Goal: Information Seeking & Learning: Check status

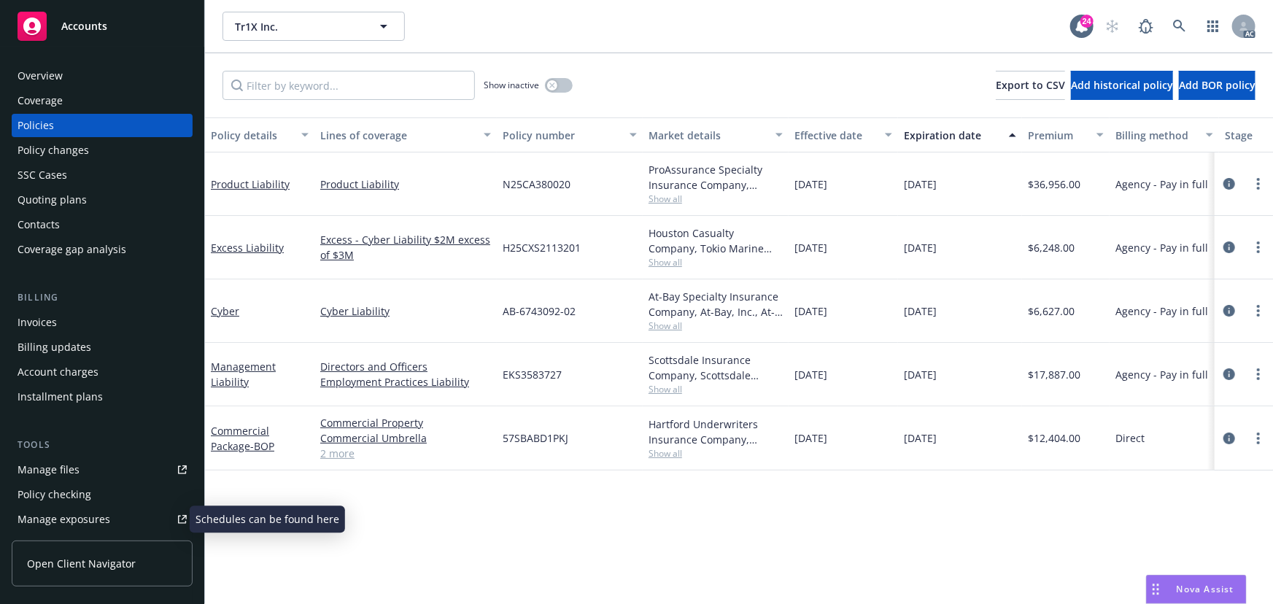
click at [80, 516] on div "Manage exposures" at bounding box center [64, 519] width 93 height 23
click at [1225, 435] on icon "circleInformation" at bounding box center [1229, 439] width 12 height 12
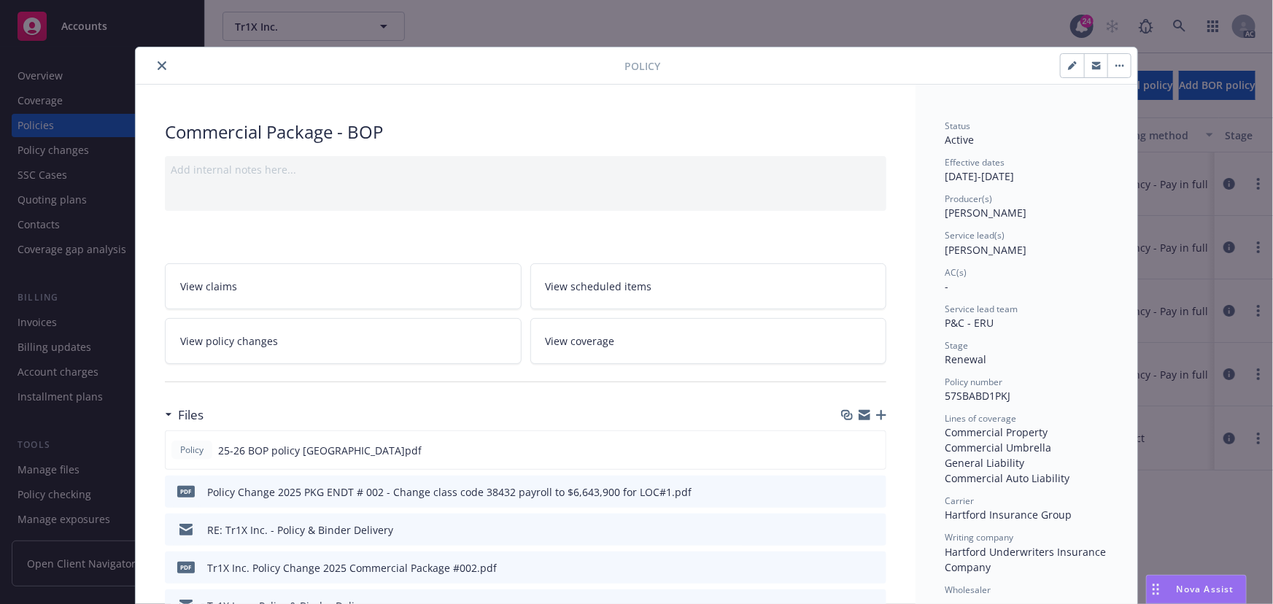
click at [268, 360] on link "View policy changes" at bounding box center [343, 341] width 357 height 46
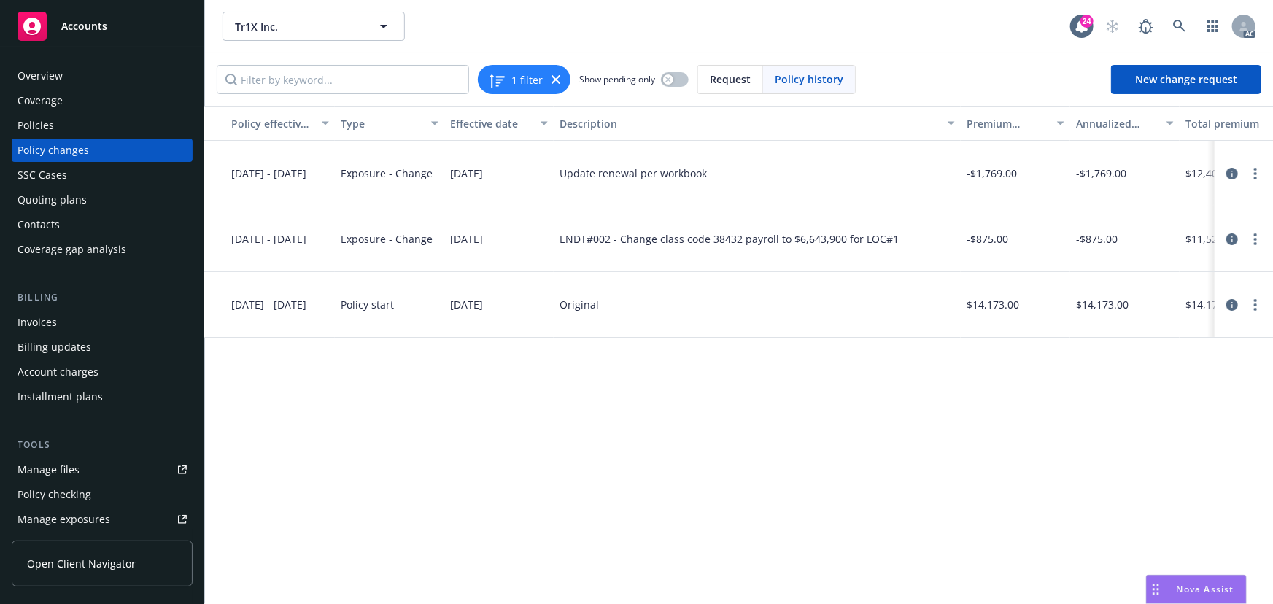
scroll to position [0, 221]
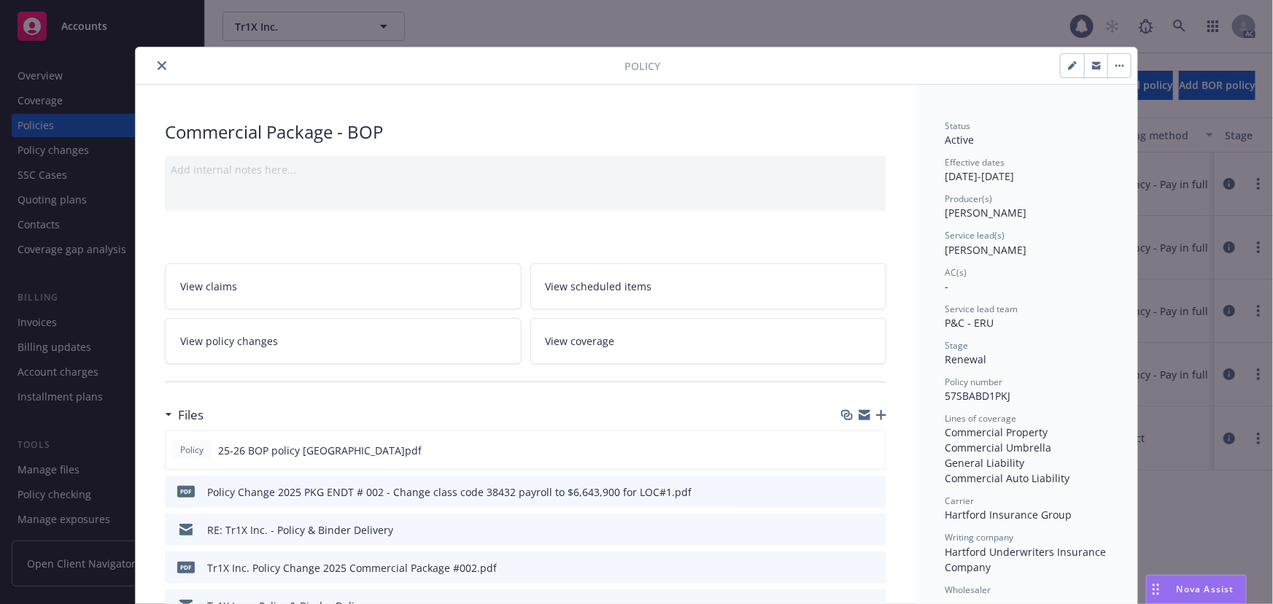
scroll to position [44, 0]
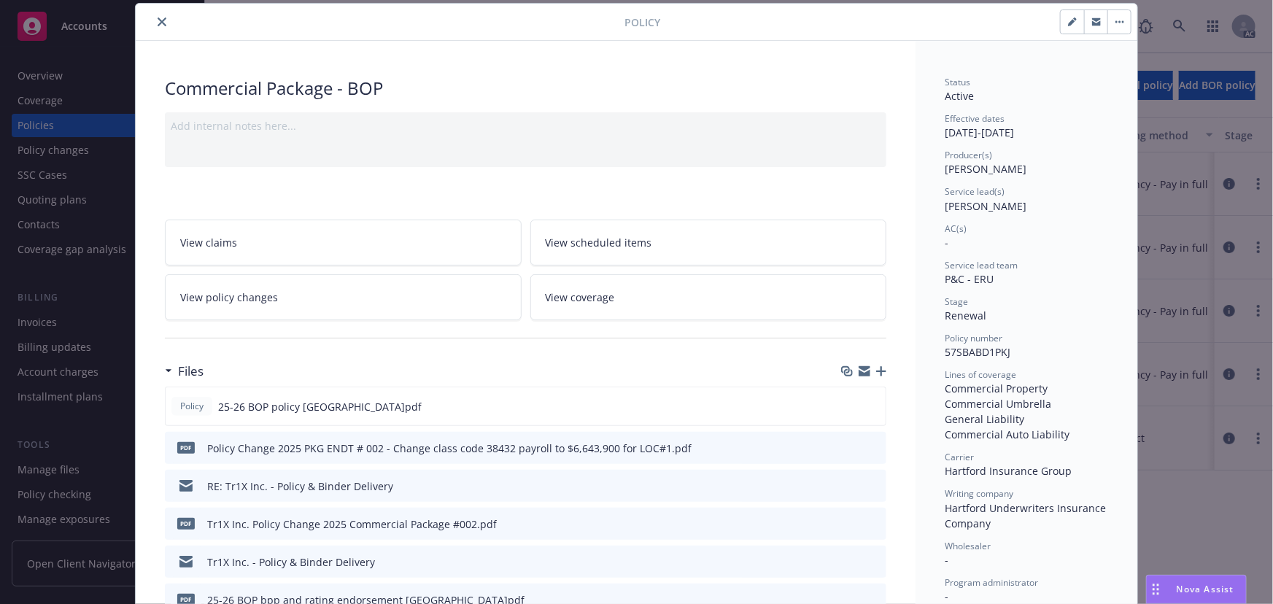
type input "$11,529.00"
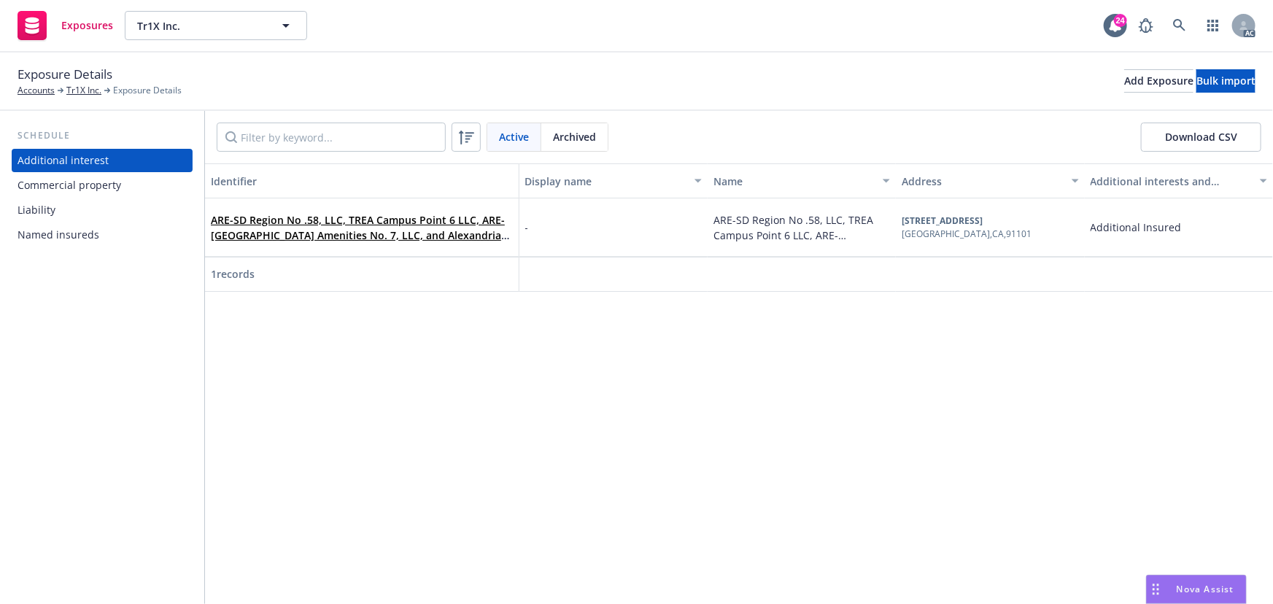
click at [89, 178] on div "Commercial property" at bounding box center [70, 185] width 104 height 23
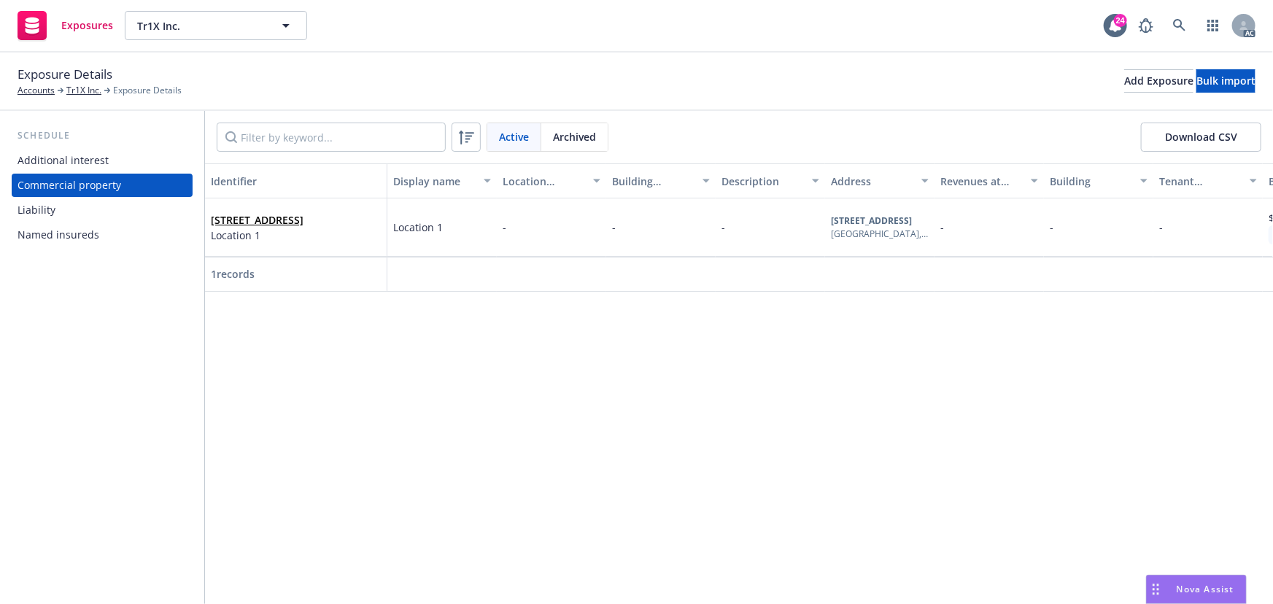
click at [55, 215] on div "Liability" at bounding box center [102, 209] width 169 height 23
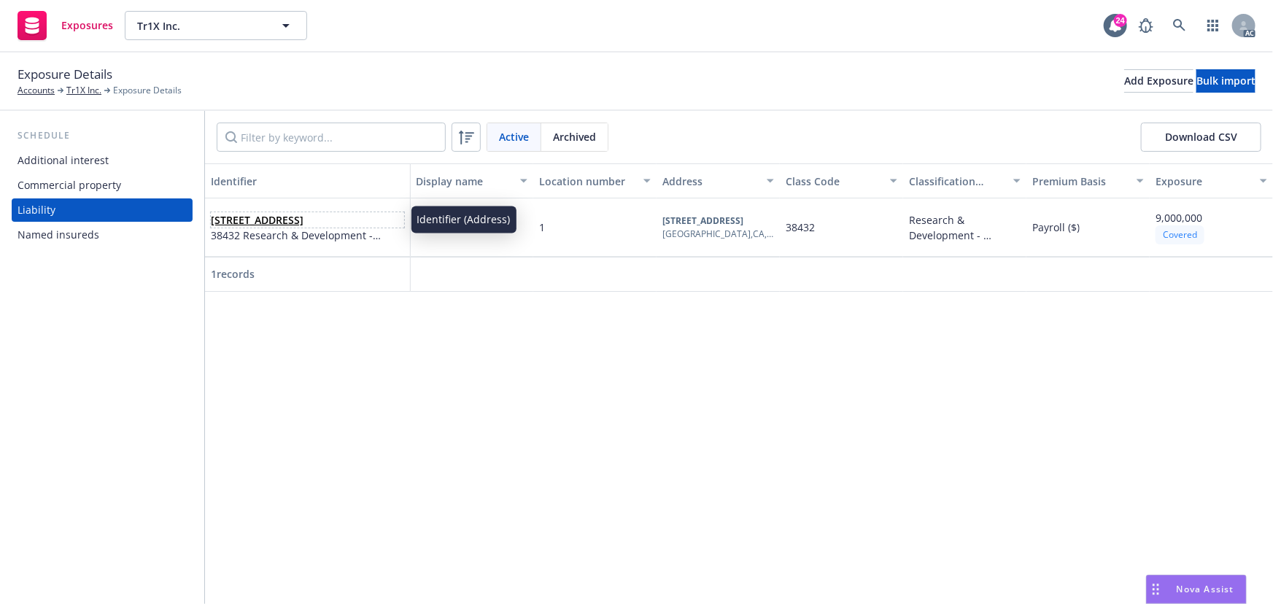
click at [256, 219] on span "[STREET_ADDRESS]" at bounding box center [307, 219] width 193 height 15
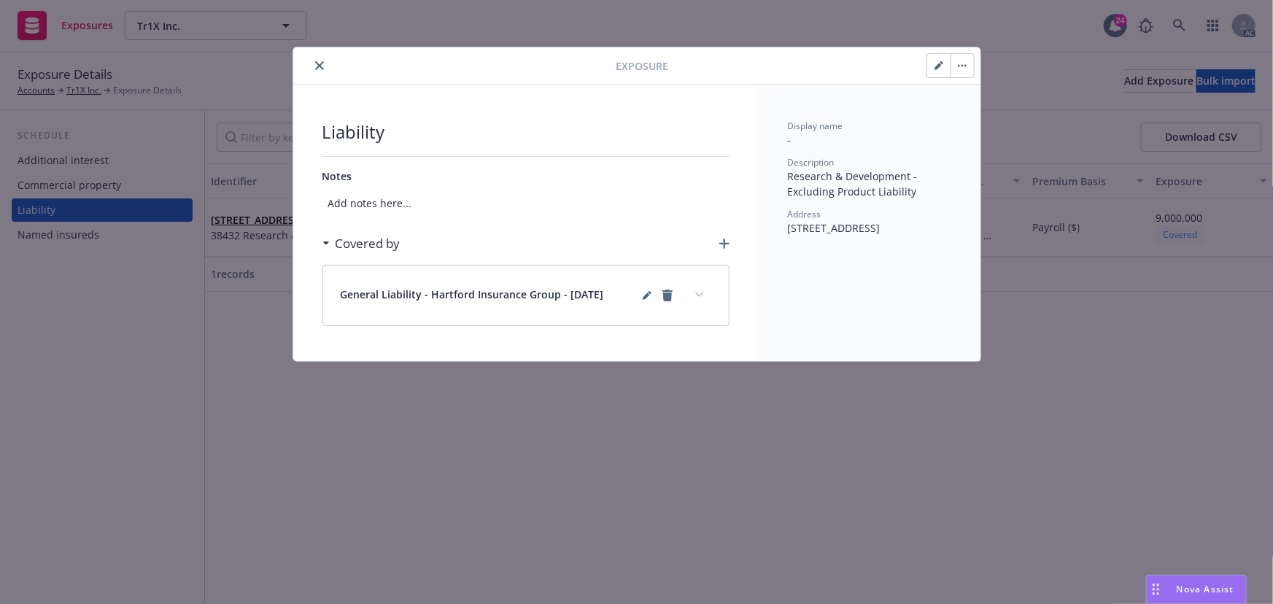
click at [934, 63] on button "button" at bounding box center [938, 65] width 23 height 23
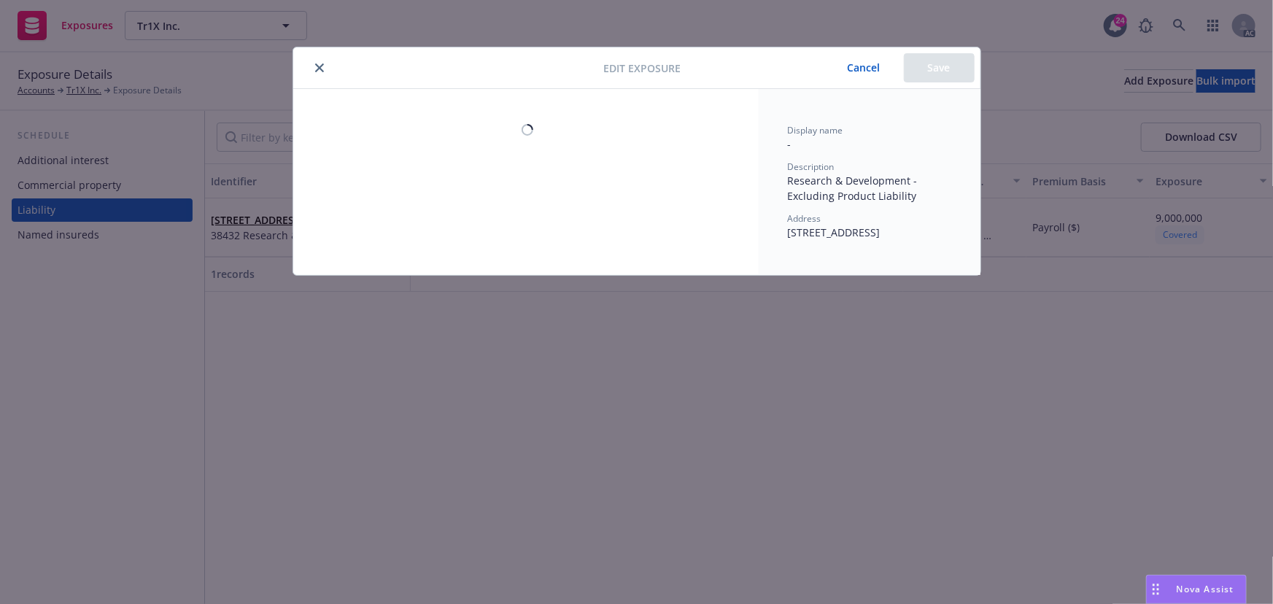
select select "PAYROLL"
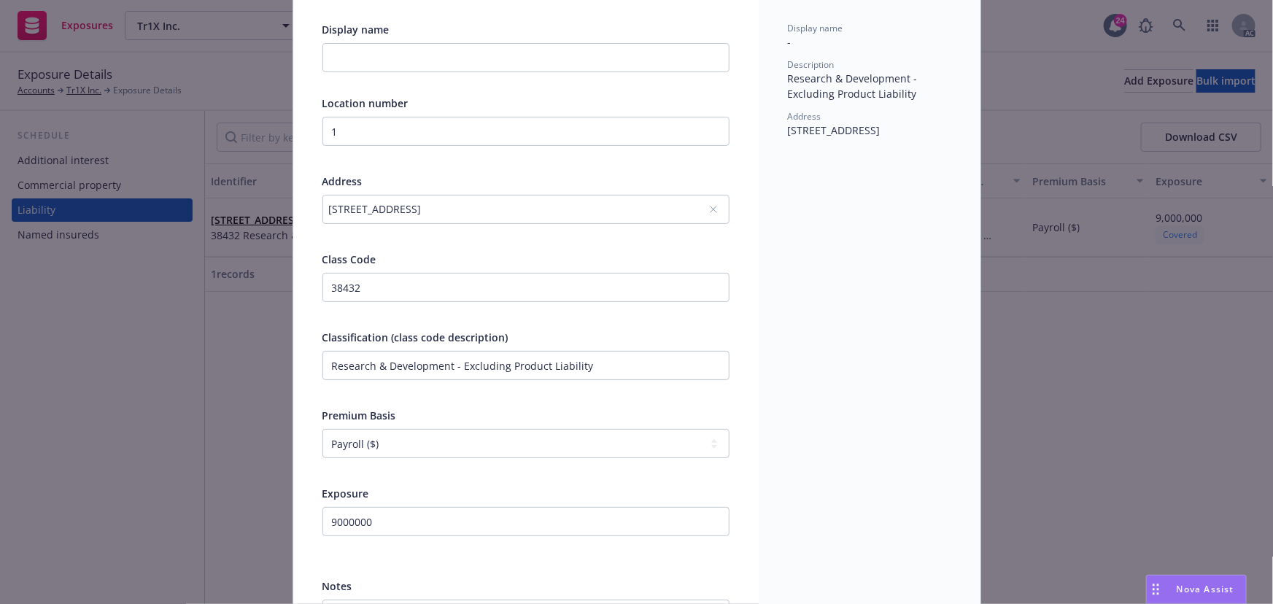
scroll to position [198, 0]
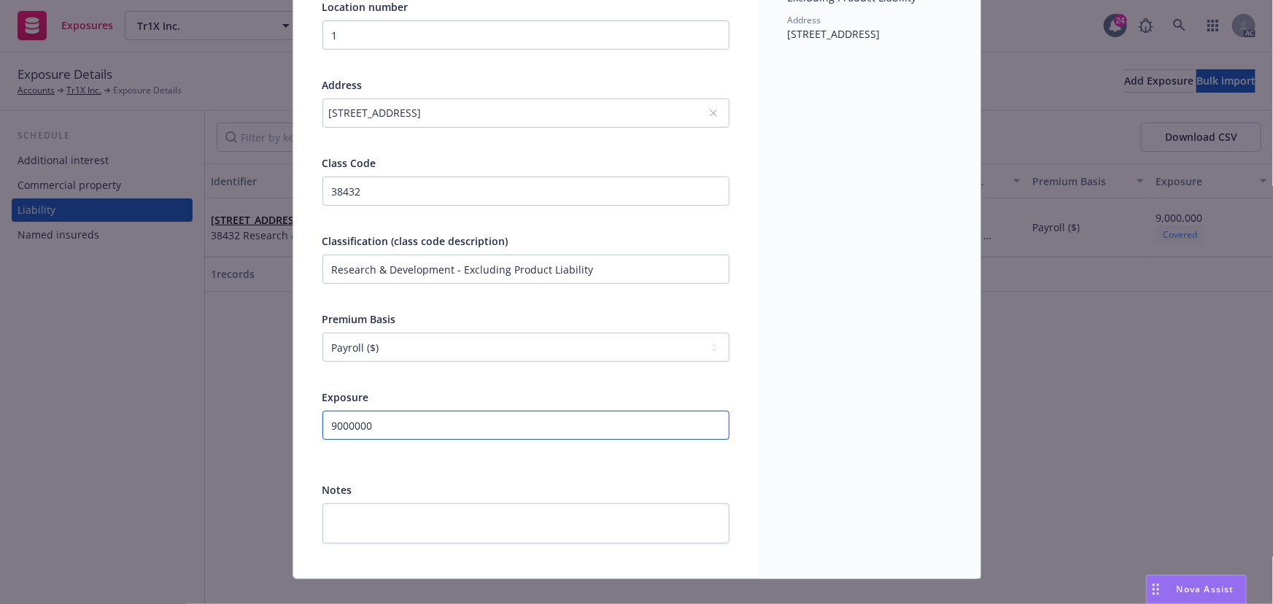
paste input "66439"
drag, startPoint x: 359, startPoint y: 424, endPoint x: 282, endPoint y: 413, distance: 77.4
click at [282, 413] on div "Edit exposure Cancel Save Display name Location number 1 Address [STREET_ADDRES…" at bounding box center [636, 302] width 1273 height 604
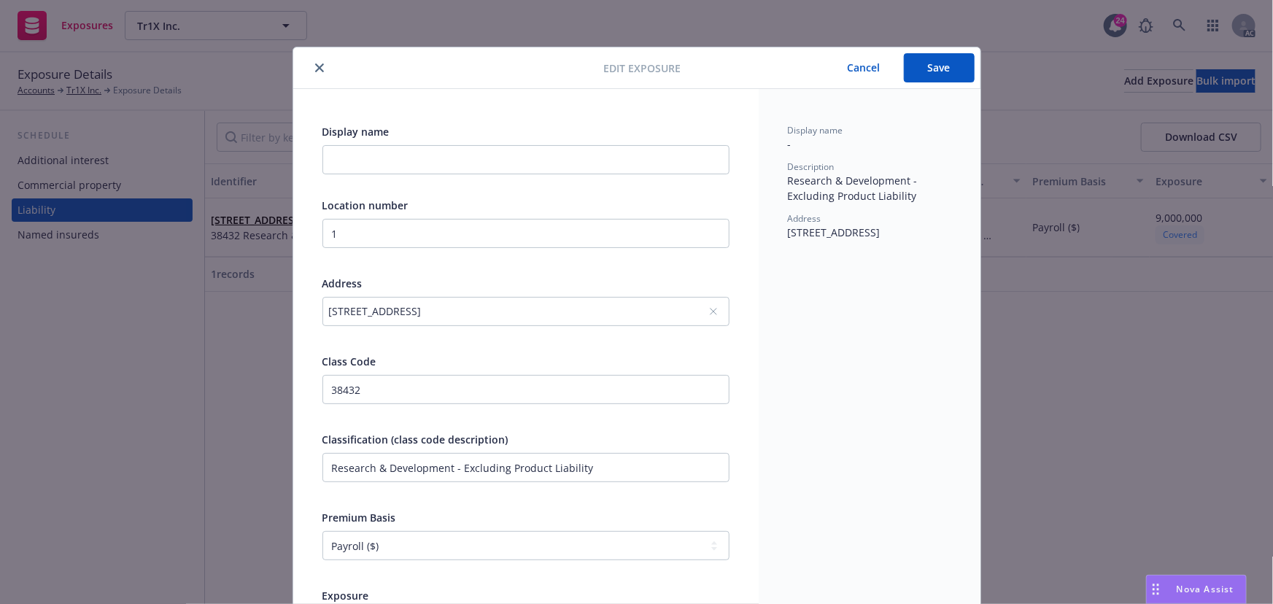
type input "6643900"
click at [926, 64] on button "Save" at bounding box center [939, 67] width 71 height 29
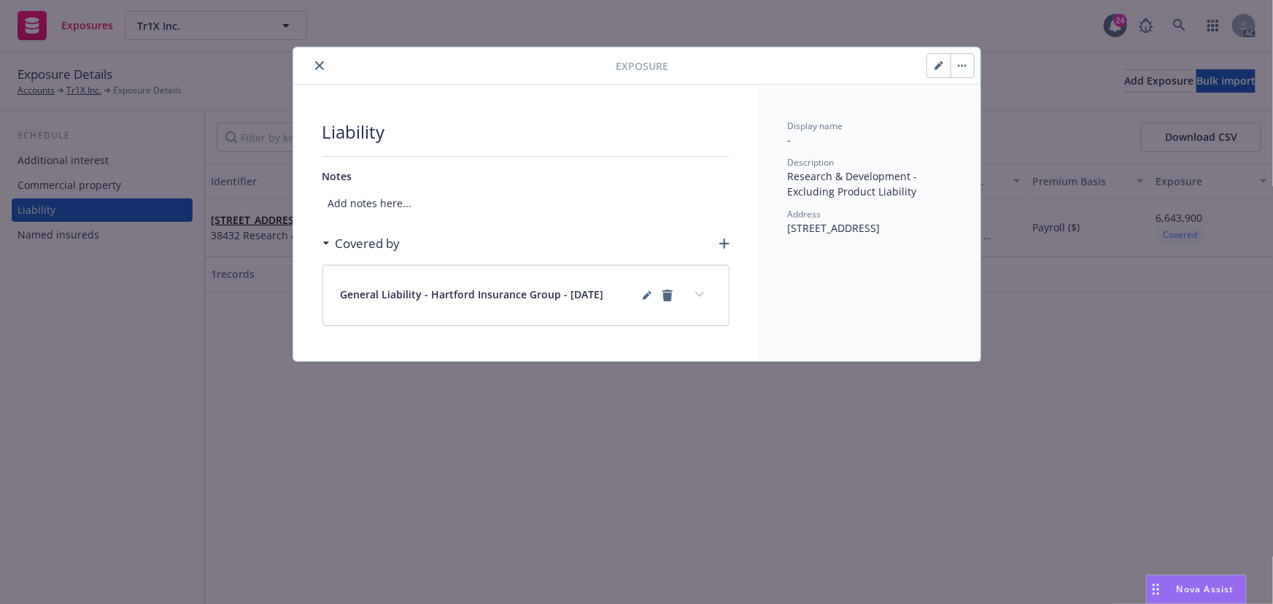
click at [704, 298] on button "expand content" at bounding box center [699, 294] width 23 height 23
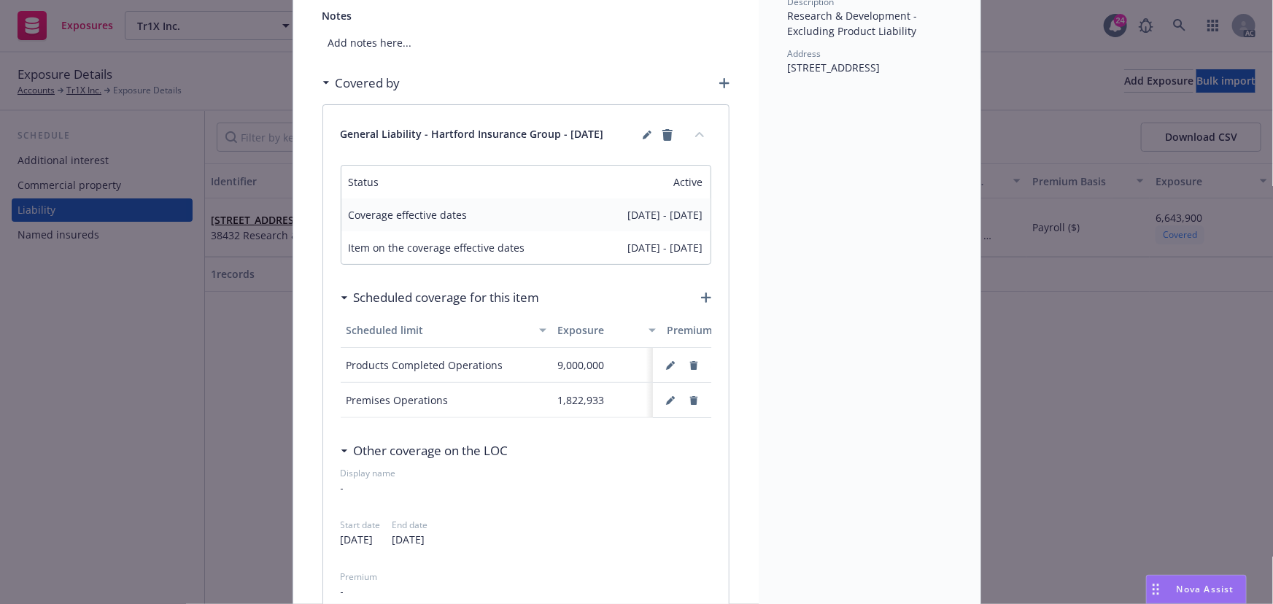
scroll to position [198, 0]
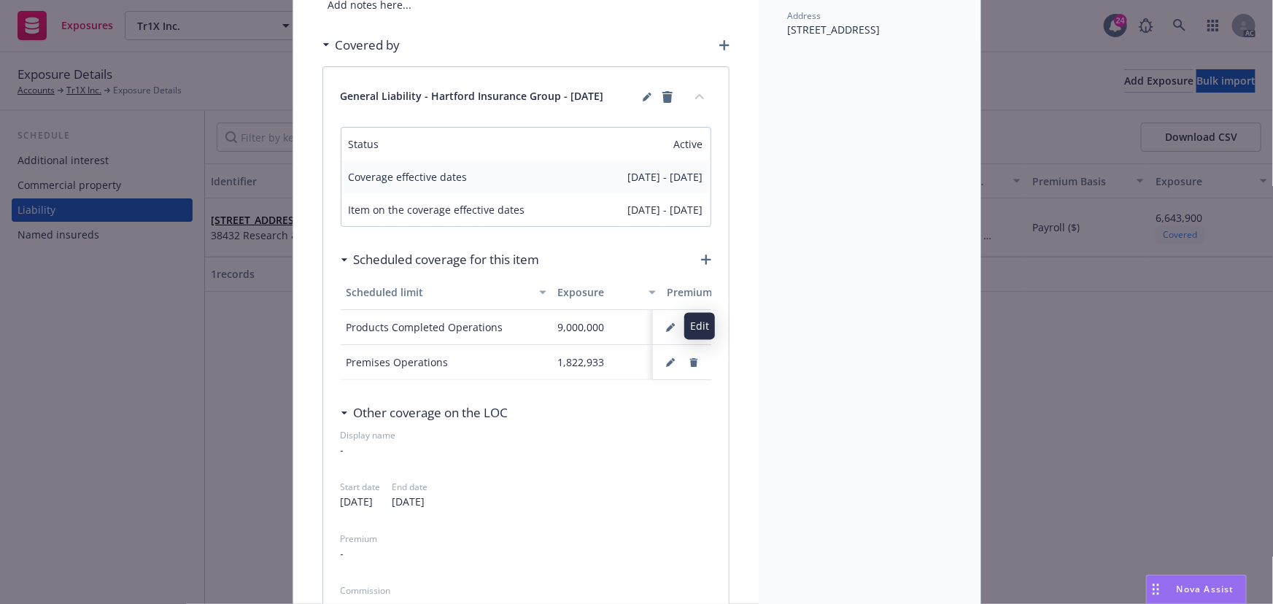
click at [666, 323] on icon "button" at bounding box center [670, 327] width 9 height 9
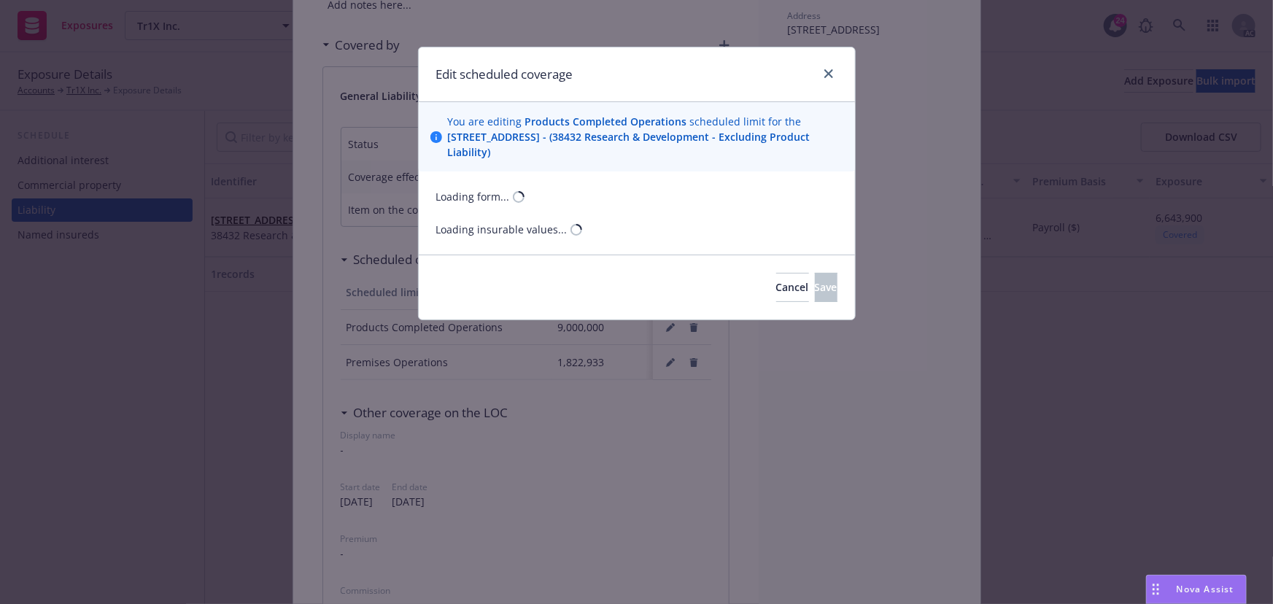
select select "PAYROLL"
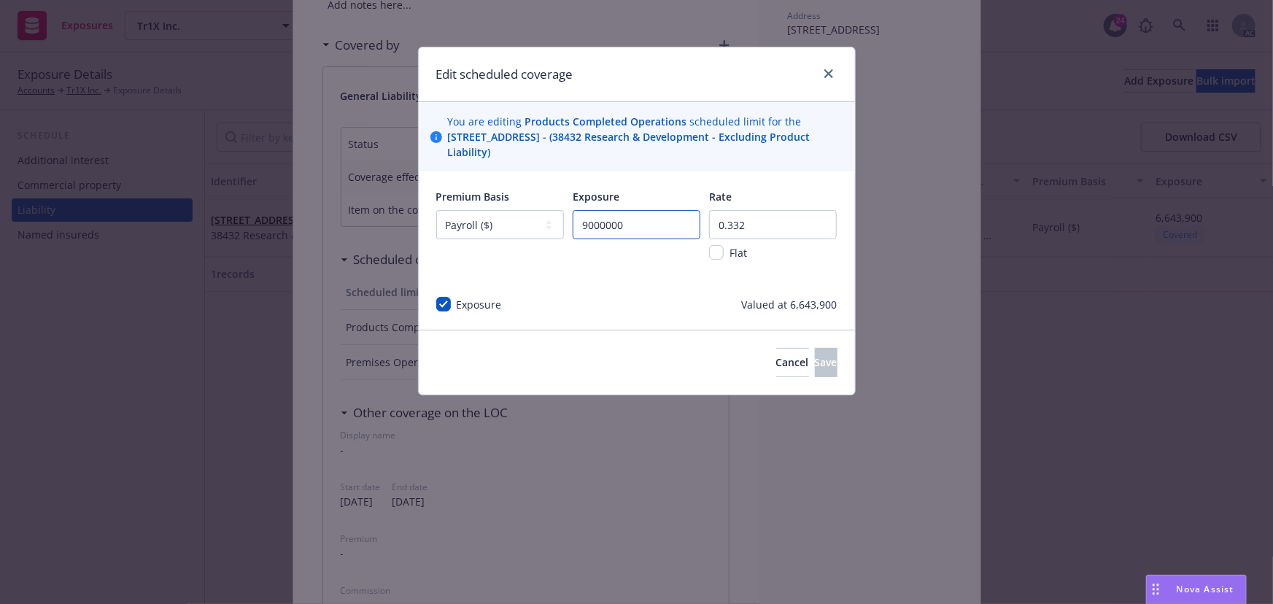
paste input "66439"
drag, startPoint x: 650, startPoint y: 227, endPoint x: 517, endPoint y: 222, distance: 132.8
click at [517, 222] on div "Premium Basis -- select an option -- Revenue ($) Payroll ($) Square footage Hea…" at bounding box center [636, 234] width 401 height 90
type input "6643900"
drag, startPoint x: 753, startPoint y: 231, endPoint x: 699, endPoint y: 231, distance: 53.2
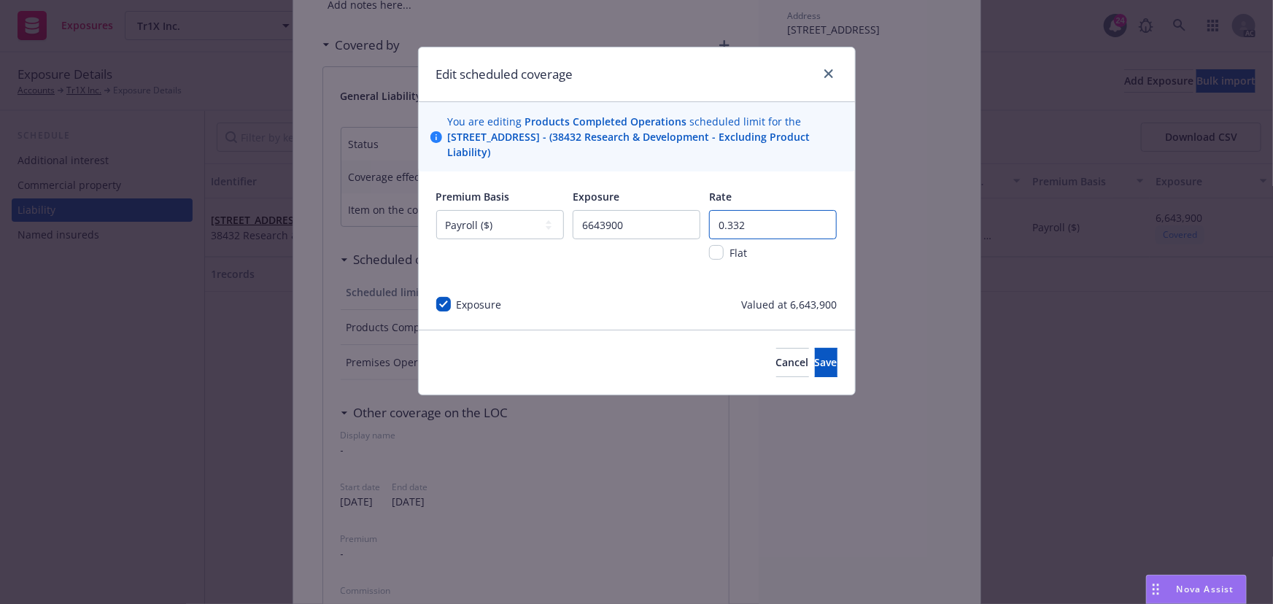
click at [699, 231] on div "Premium Basis -- select an option -- Revenue ($) Payroll ($) Square footage Hea…" at bounding box center [636, 234] width 401 height 90
type input "0.238"
click at [815, 350] on button "Save" at bounding box center [826, 362] width 23 height 29
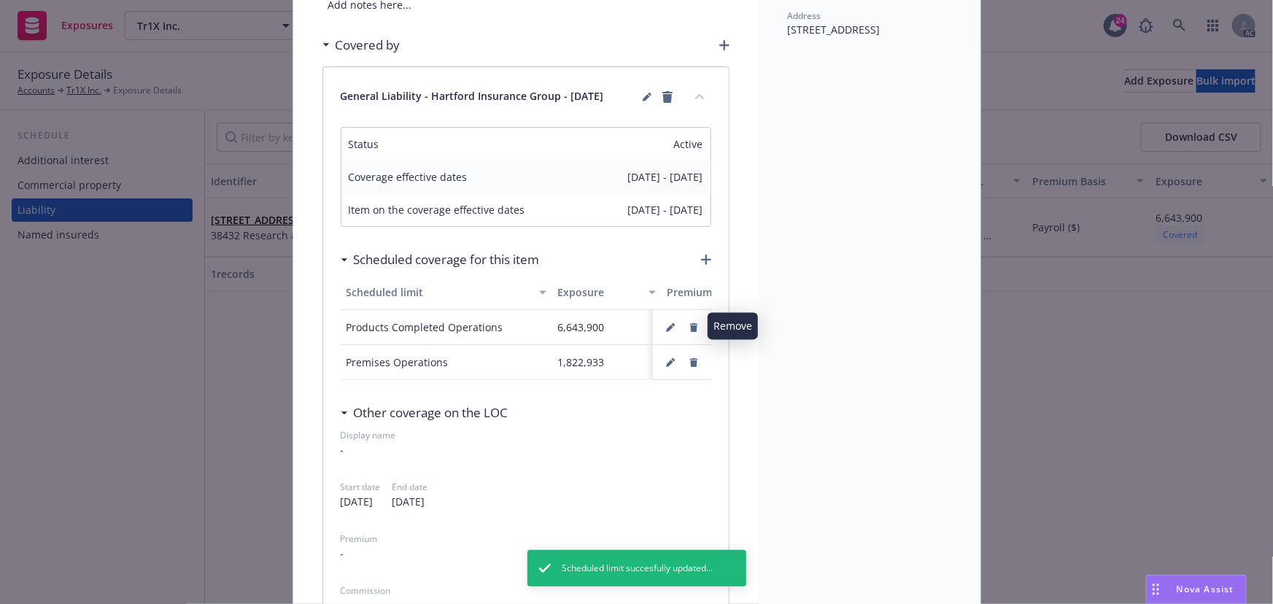
click at [689, 327] on icon "button" at bounding box center [693, 327] width 8 height 9
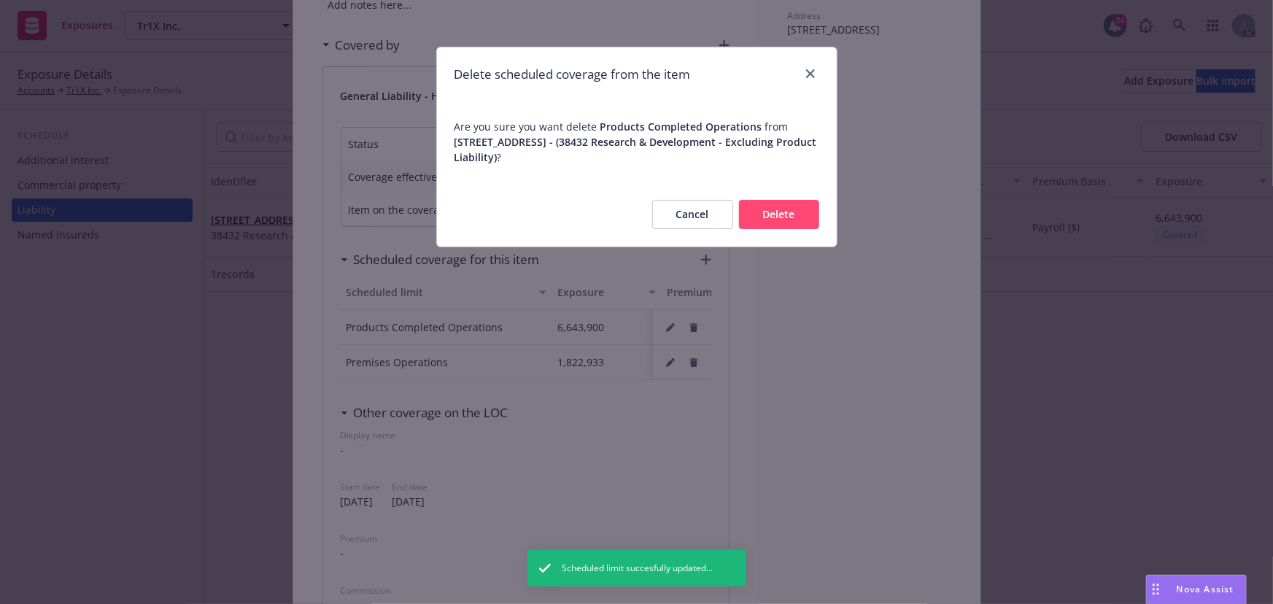
click at [787, 206] on button "Delete" at bounding box center [779, 214] width 80 height 29
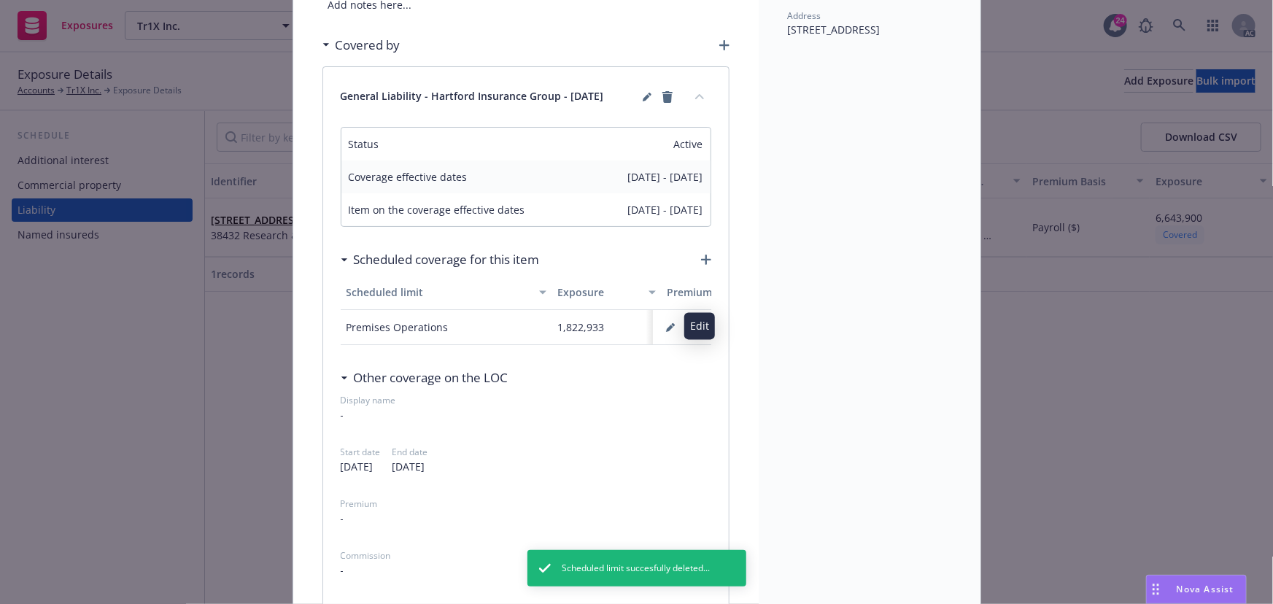
click at [670, 320] on button "button" at bounding box center [670, 327] width 23 height 23
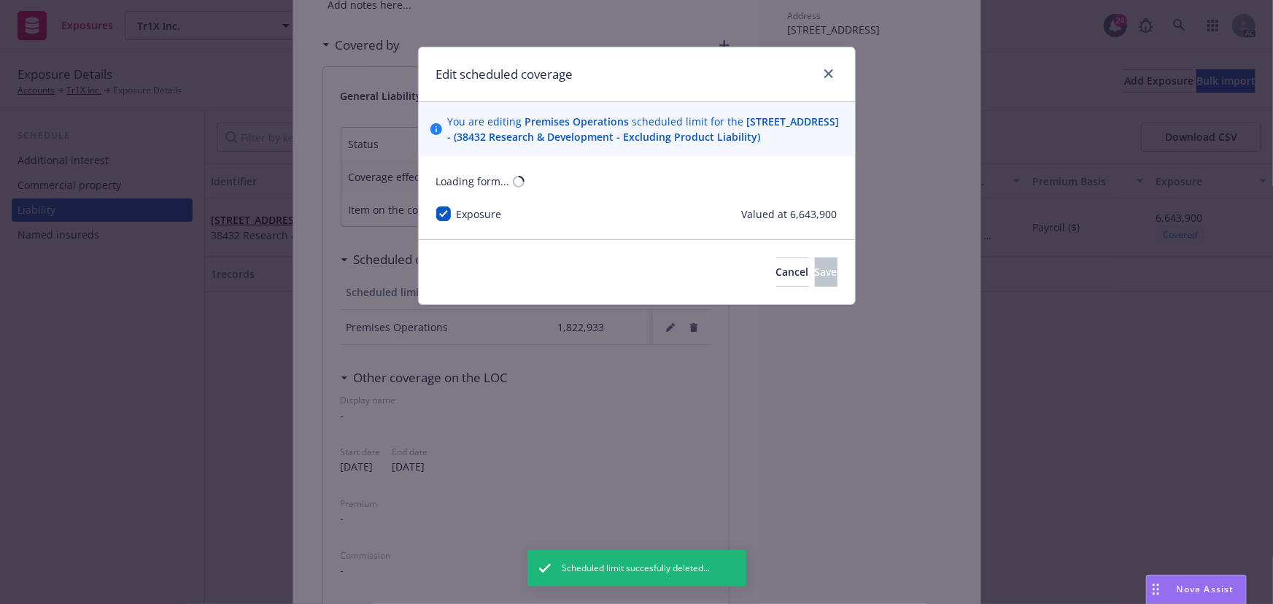
select select "PAYROLL"
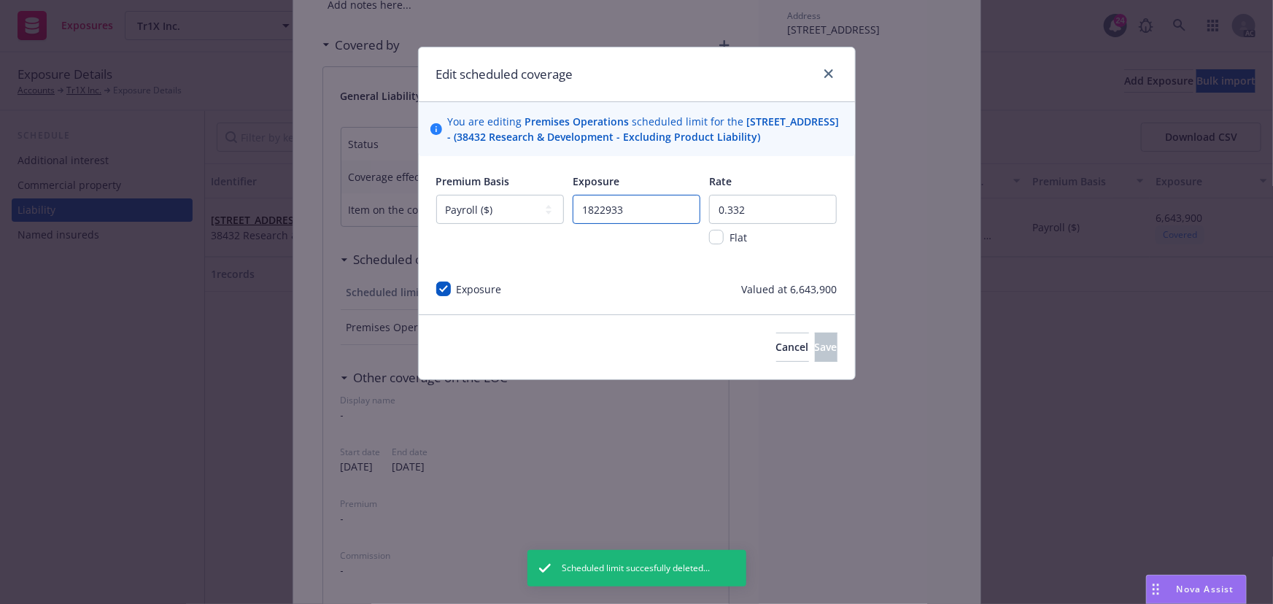
click at [623, 224] on input "1822933" at bounding box center [637, 209] width 128 height 29
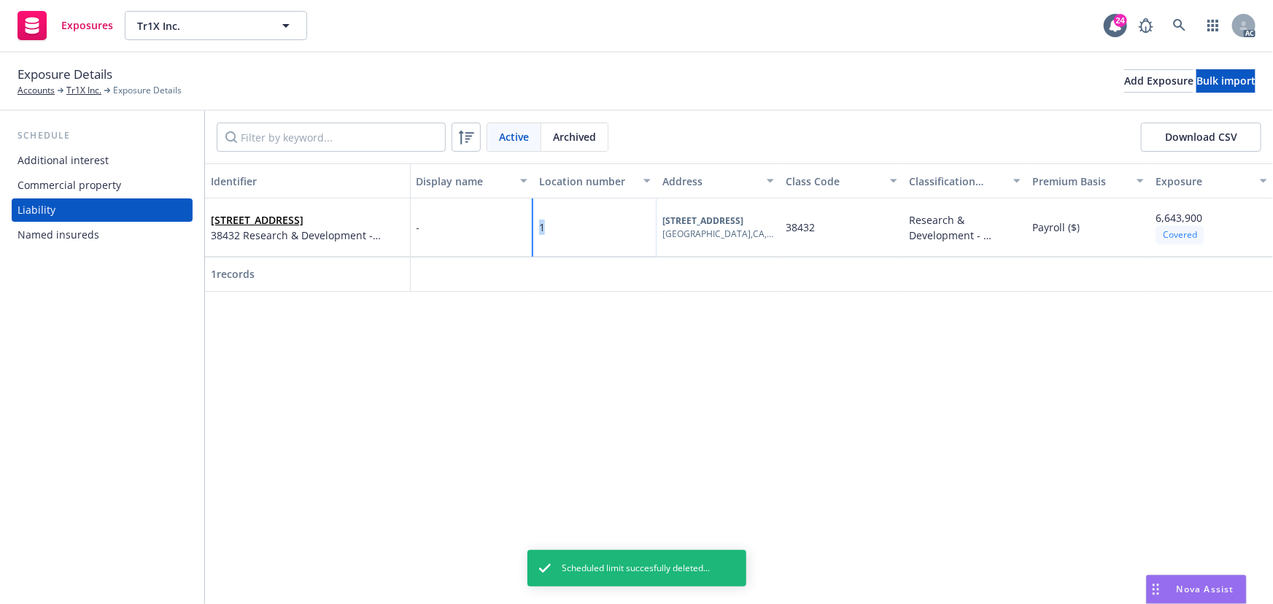
drag, startPoint x: 625, startPoint y: 228, endPoint x: 503, endPoint y: 226, distance: 121.8
click at [503, 226] on div "[STREET_ADDRESS][GEOGRAPHIC_DATA] Research & Development - Excluding Product Li…" at bounding box center [739, 227] width 1068 height 58
click at [357, 228] on span "[STREET_ADDRESS]" at bounding box center [307, 219] width 193 height 15
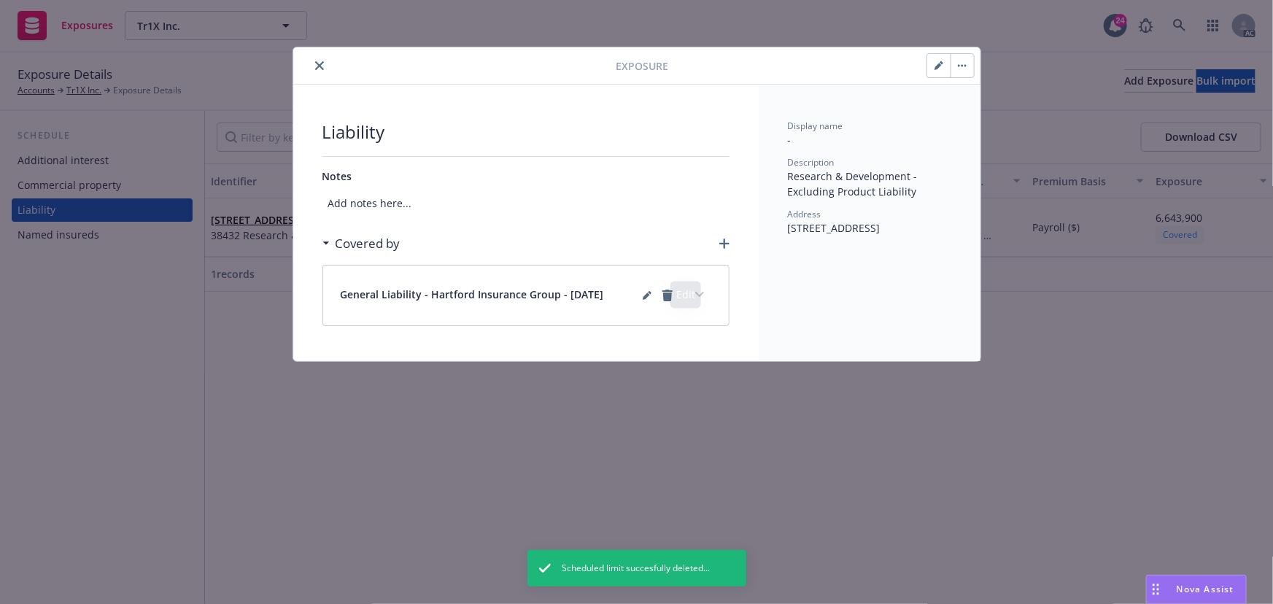
click at [703, 297] on button "expand content" at bounding box center [699, 294] width 23 height 23
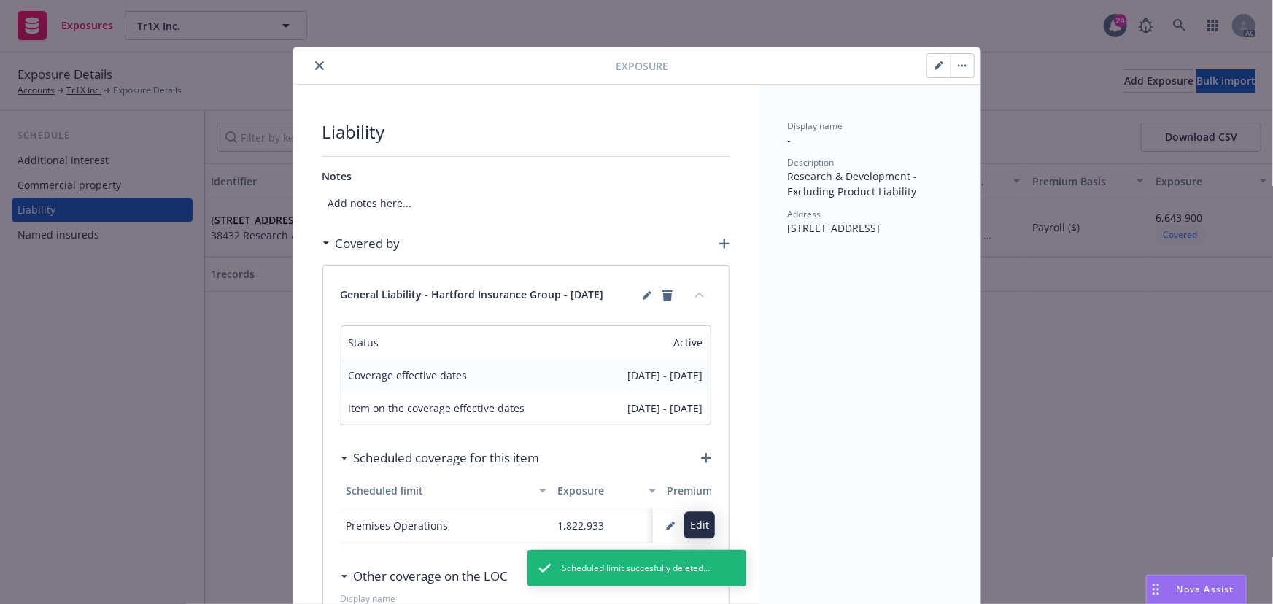
click at [666, 525] on icon "button" at bounding box center [669, 526] width 7 height 7
select select "PAYROLL"
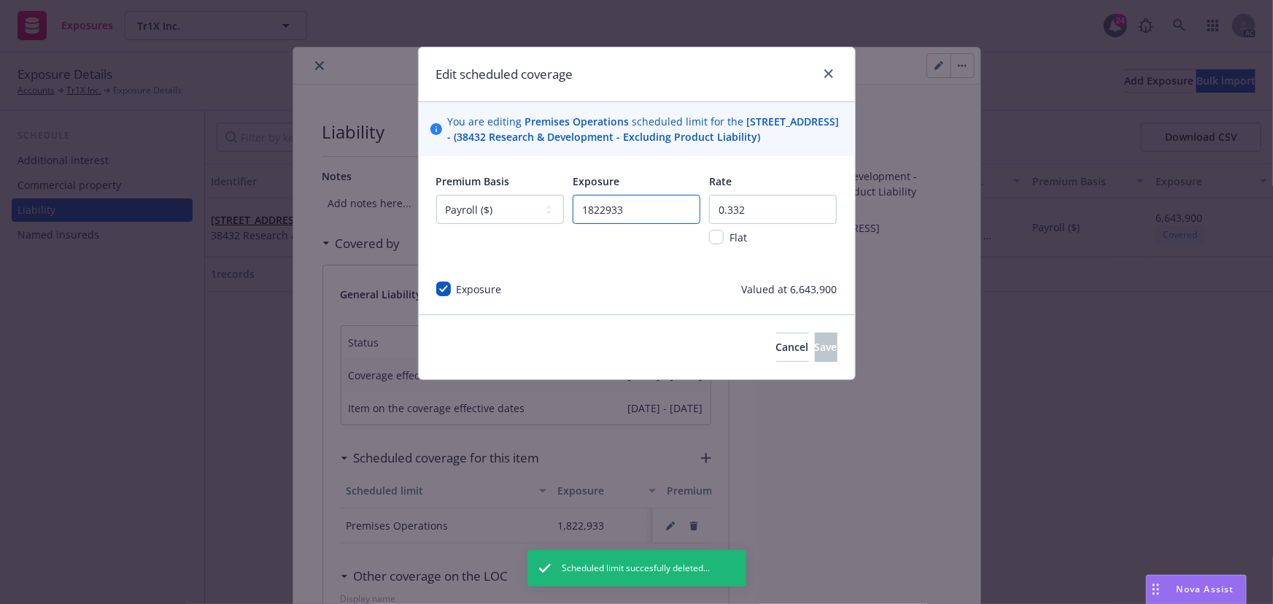
paste input "6643900"
drag, startPoint x: 627, startPoint y: 223, endPoint x: 541, endPoint y: 229, distance: 86.3
click at [541, 229] on div "Premium Basis -- select an option -- Revenue ($) Payroll ($) Square footage Hea…" at bounding box center [636, 219] width 401 height 90
type input "6643900"
drag, startPoint x: 759, startPoint y: 223, endPoint x: 679, endPoint y: 226, distance: 79.6
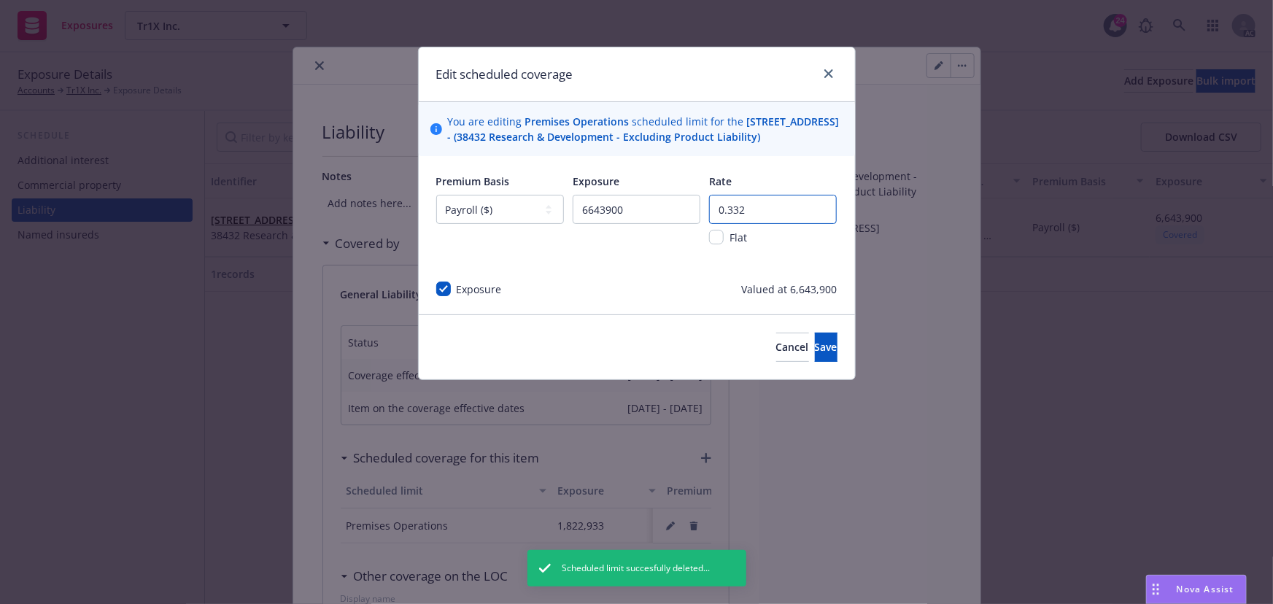
click at [679, 226] on div "Premium Basis -- select an option -- Revenue ($) Payroll ($) Square footage Hea…" at bounding box center [636, 219] width 401 height 90
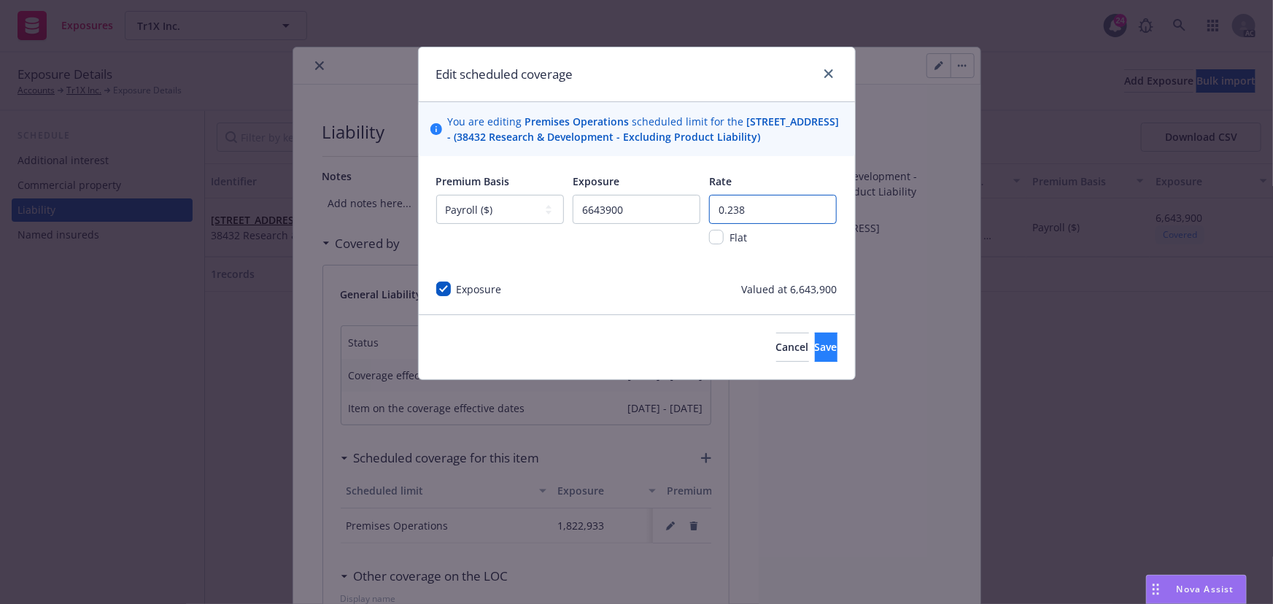
type input "0.238"
click at [815, 361] on button "Save" at bounding box center [826, 347] width 23 height 29
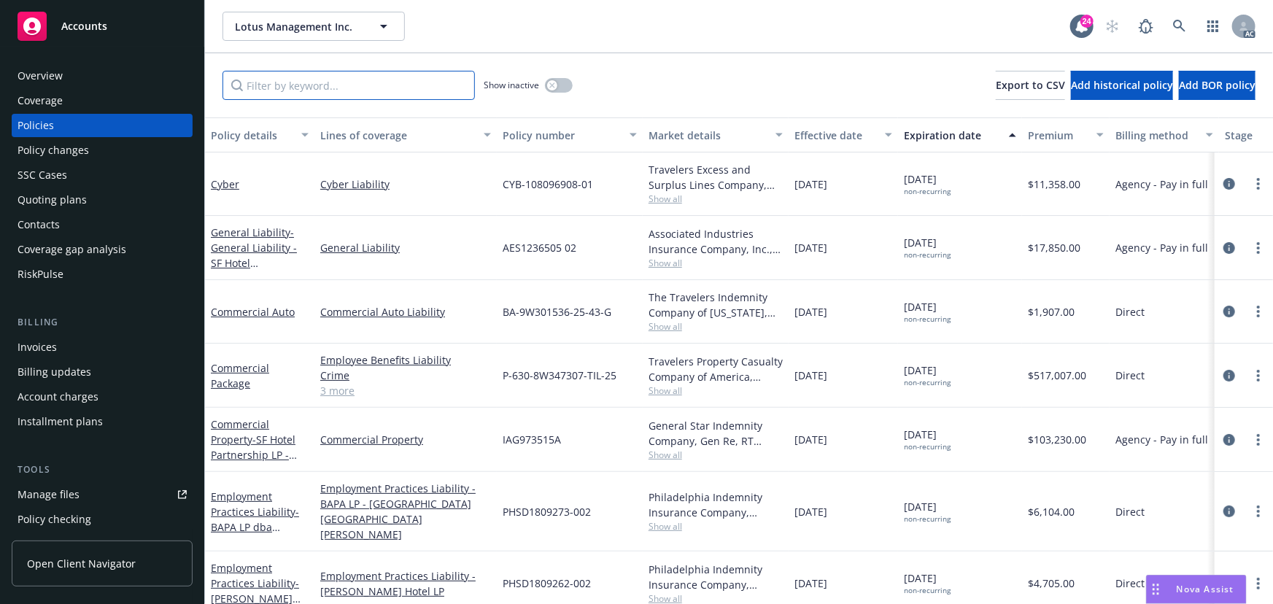
click at [275, 77] on input "Filter by keyword..." at bounding box center [348, 85] width 252 height 29
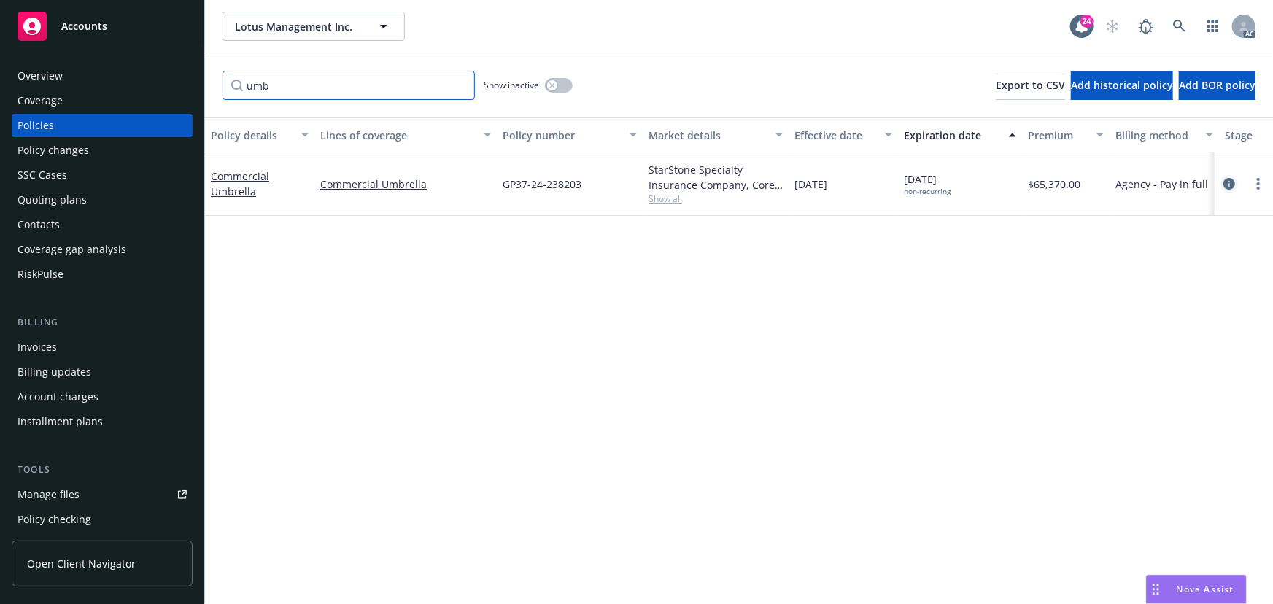
type input "umb"
click at [1225, 182] on icon "circleInformation" at bounding box center [1229, 184] width 12 height 12
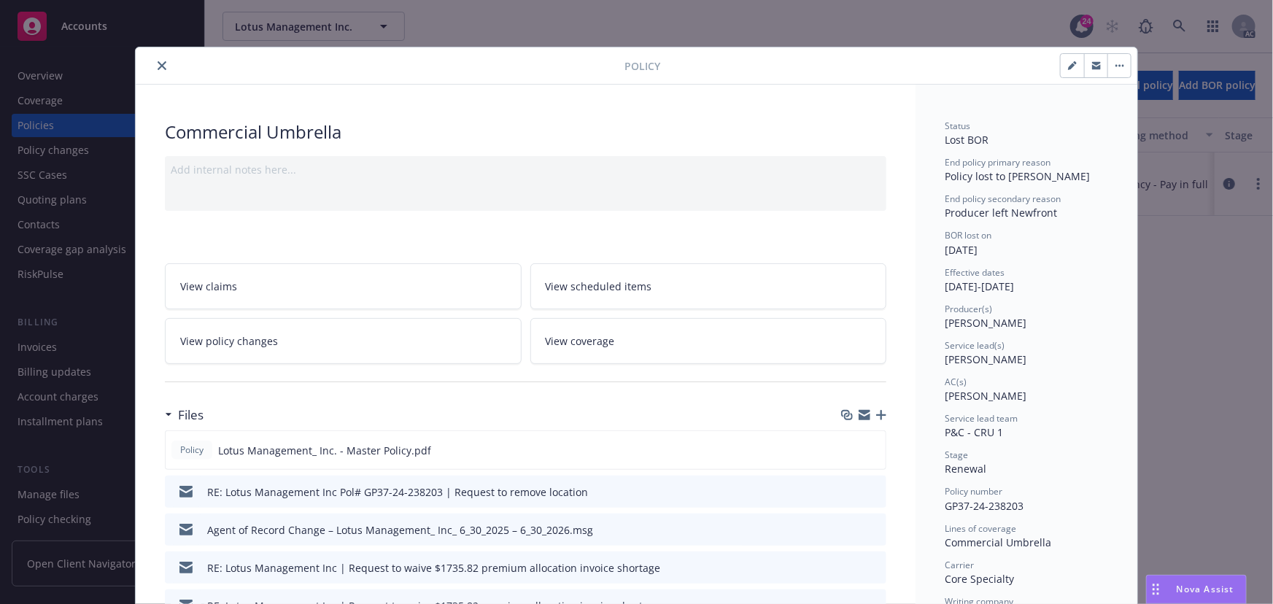
click at [361, 333] on link "View policy changes" at bounding box center [343, 341] width 357 height 46
